Goal: Navigation & Orientation: Find specific page/section

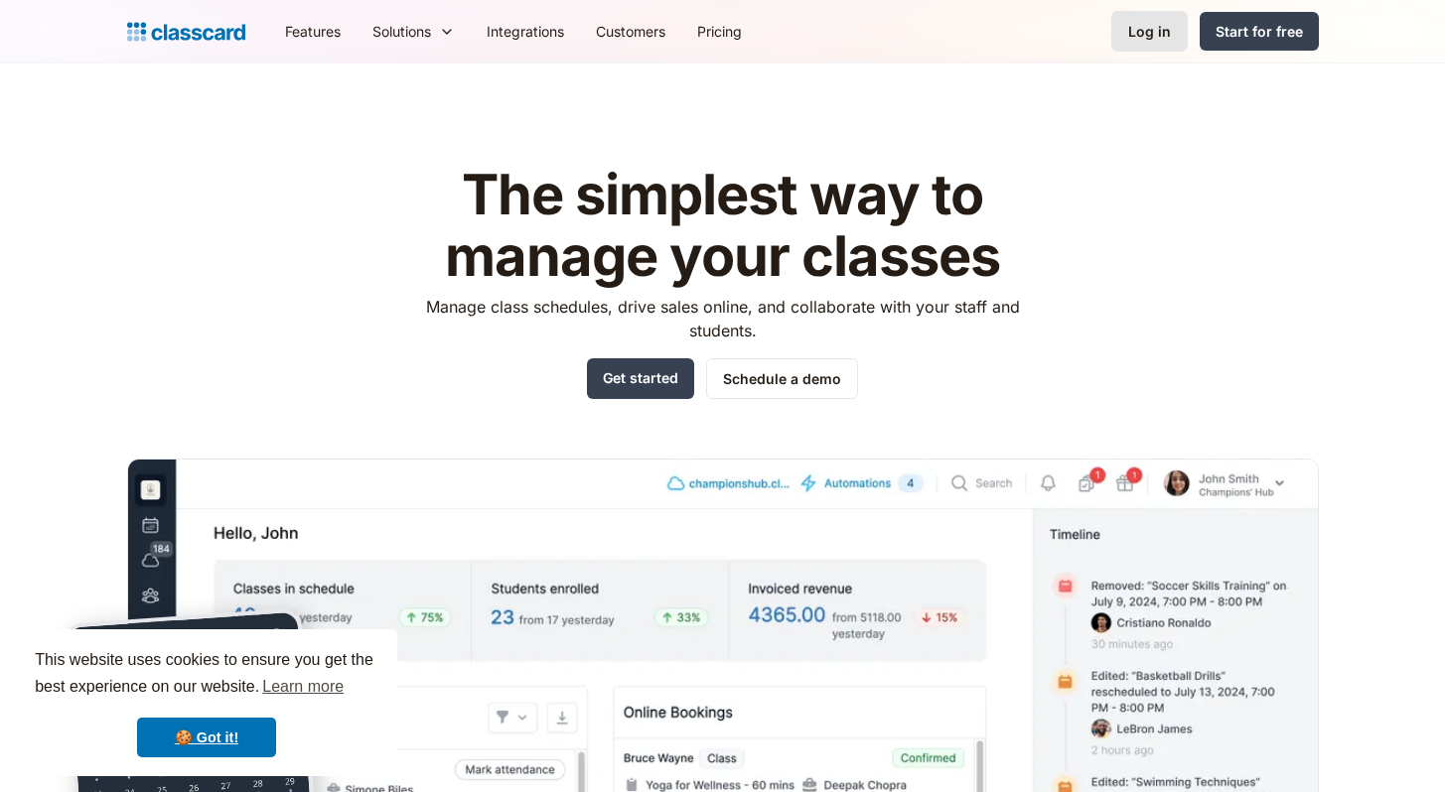
click at [1149, 43] on link "Log in" at bounding box center [1149, 31] width 76 height 41
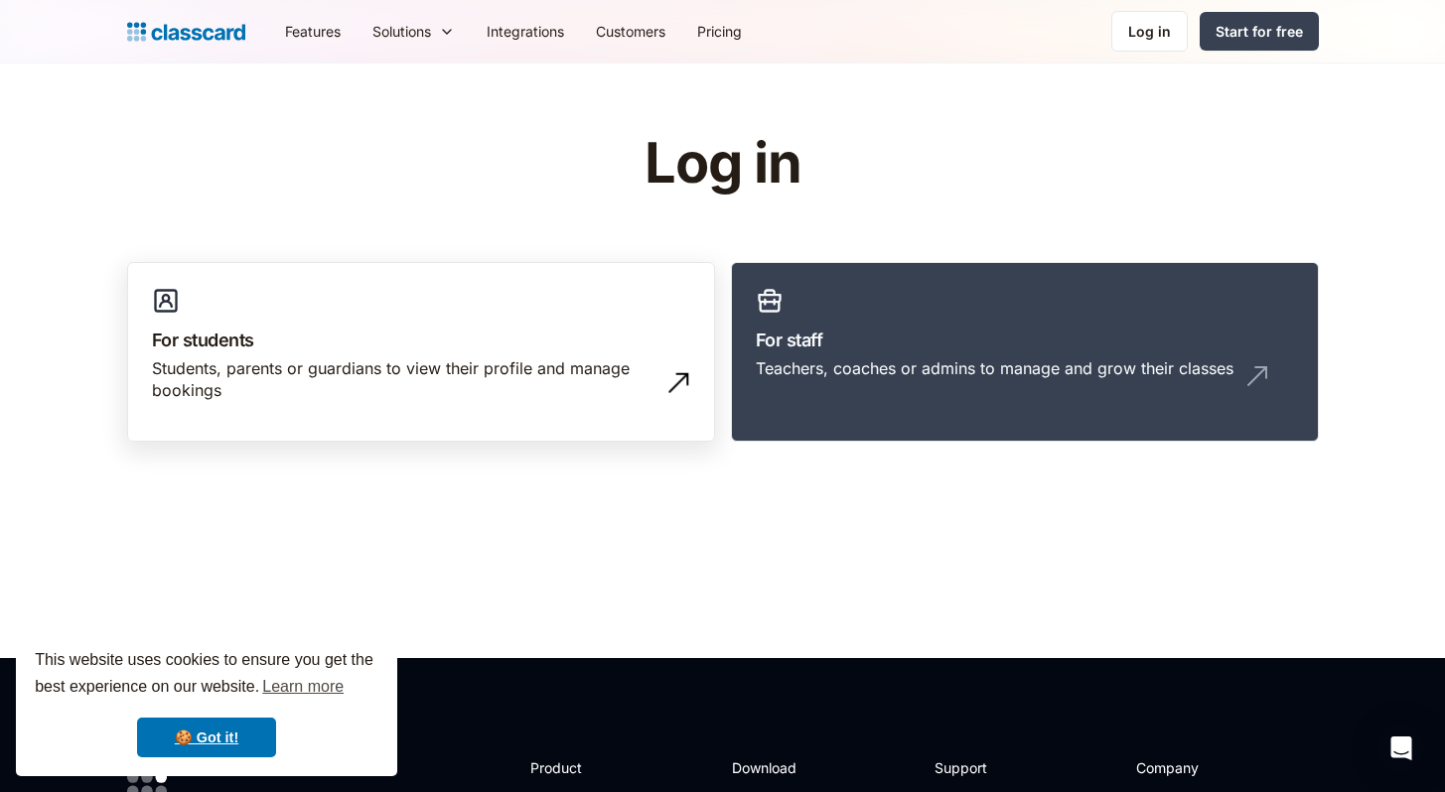
click at [522, 387] on div "Students, parents or guardians to view their profile and manage bookings" at bounding box center [401, 379] width 498 height 45
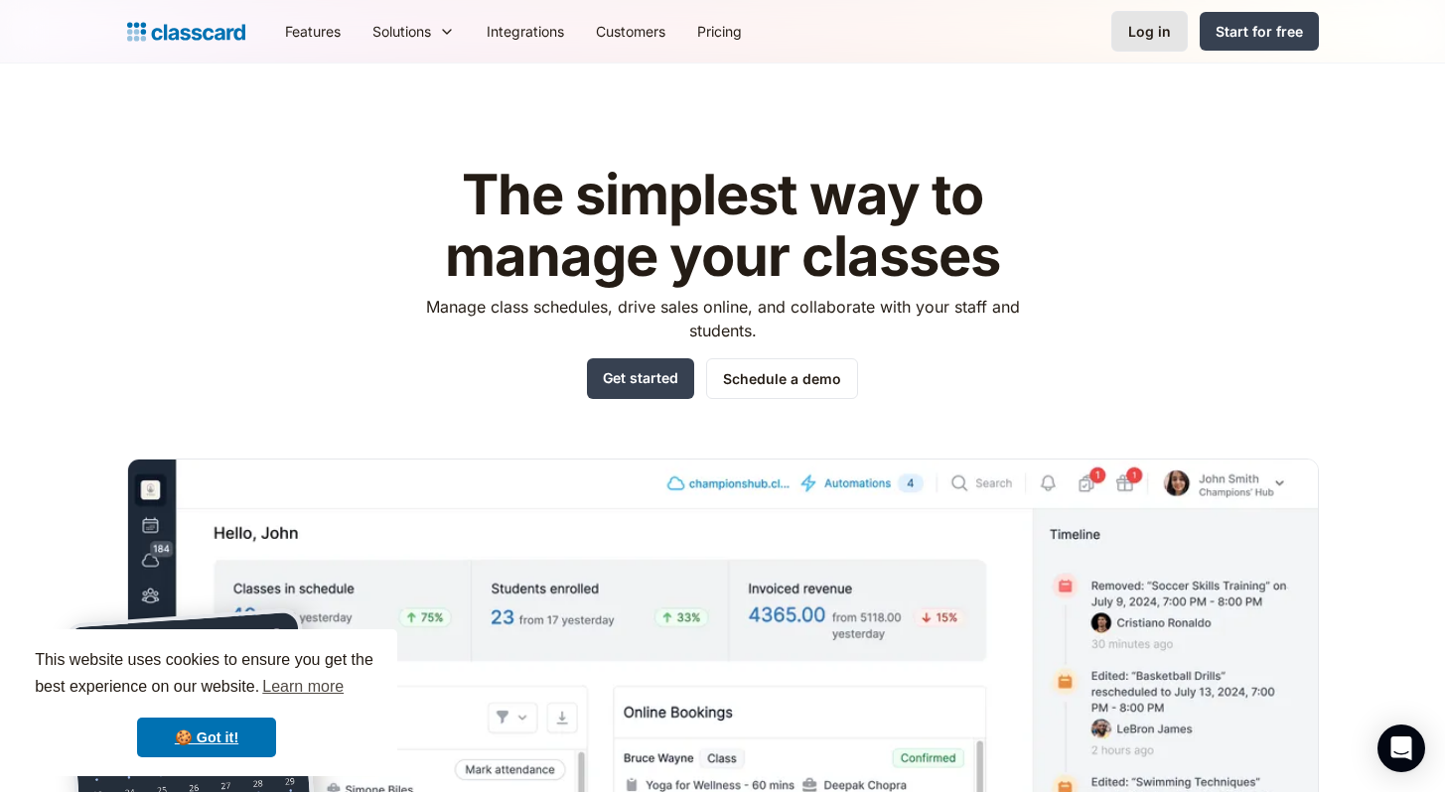
click at [1154, 39] on div "Log in" at bounding box center [1149, 31] width 43 height 21
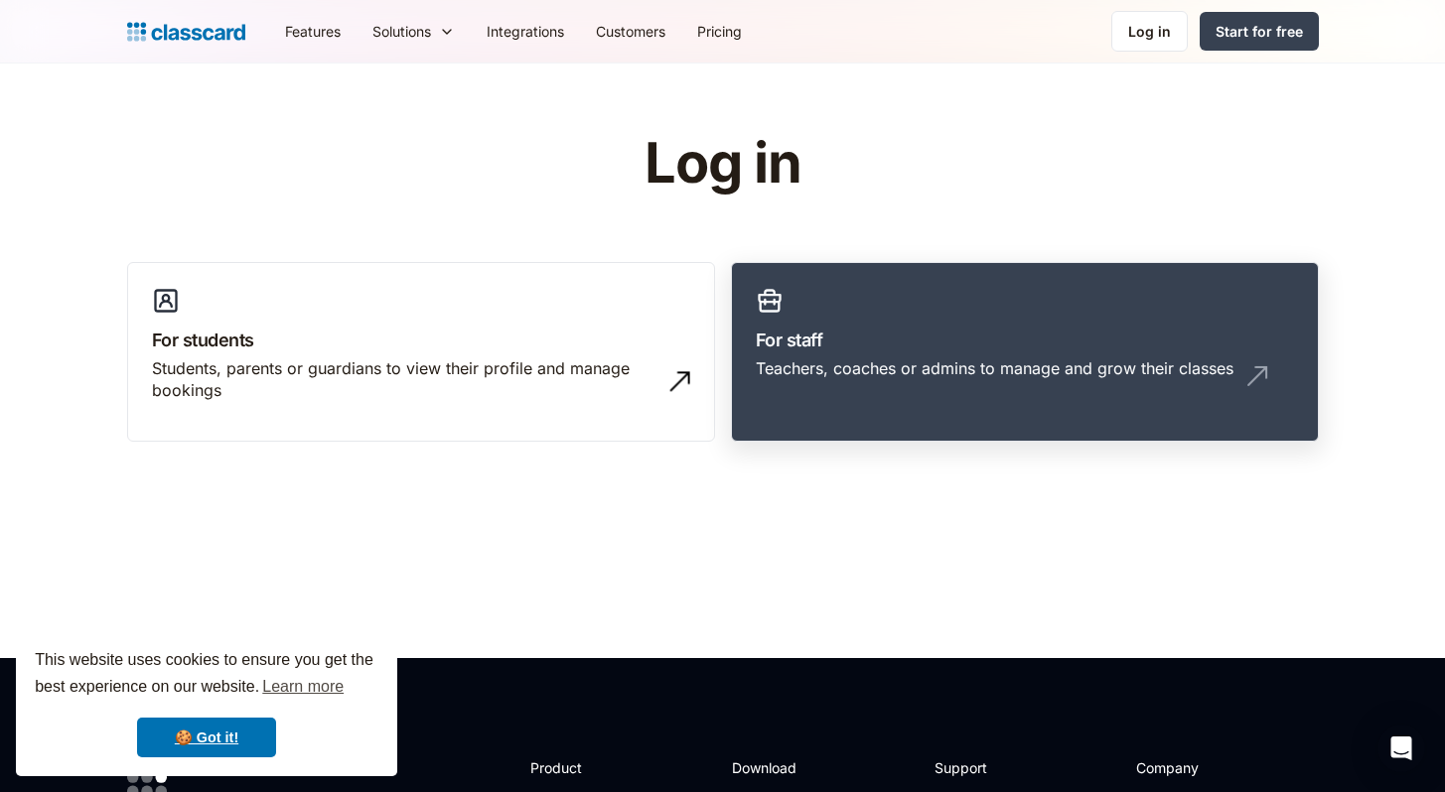
click at [820, 334] on h3 "For staff" at bounding box center [1025, 340] width 538 height 27
